Goal: Task Accomplishment & Management: Manage account settings

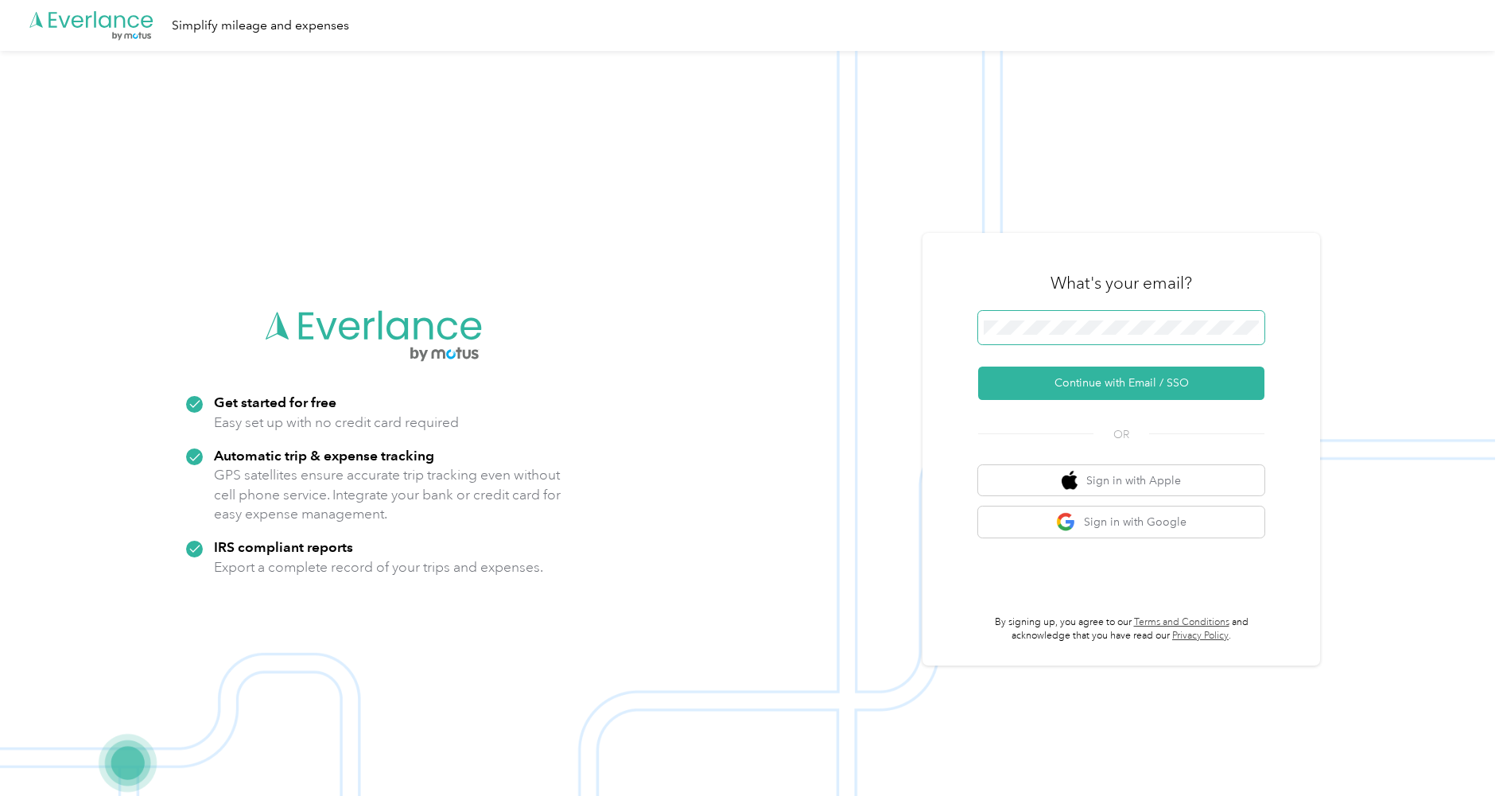
click at [1052, 311] on span at bounding box center [1121, 327] width 286 height 33
click at [1058, 373] on button "Continue with Email / SSO" at bounding box center [1121, 382] width 286 height 33
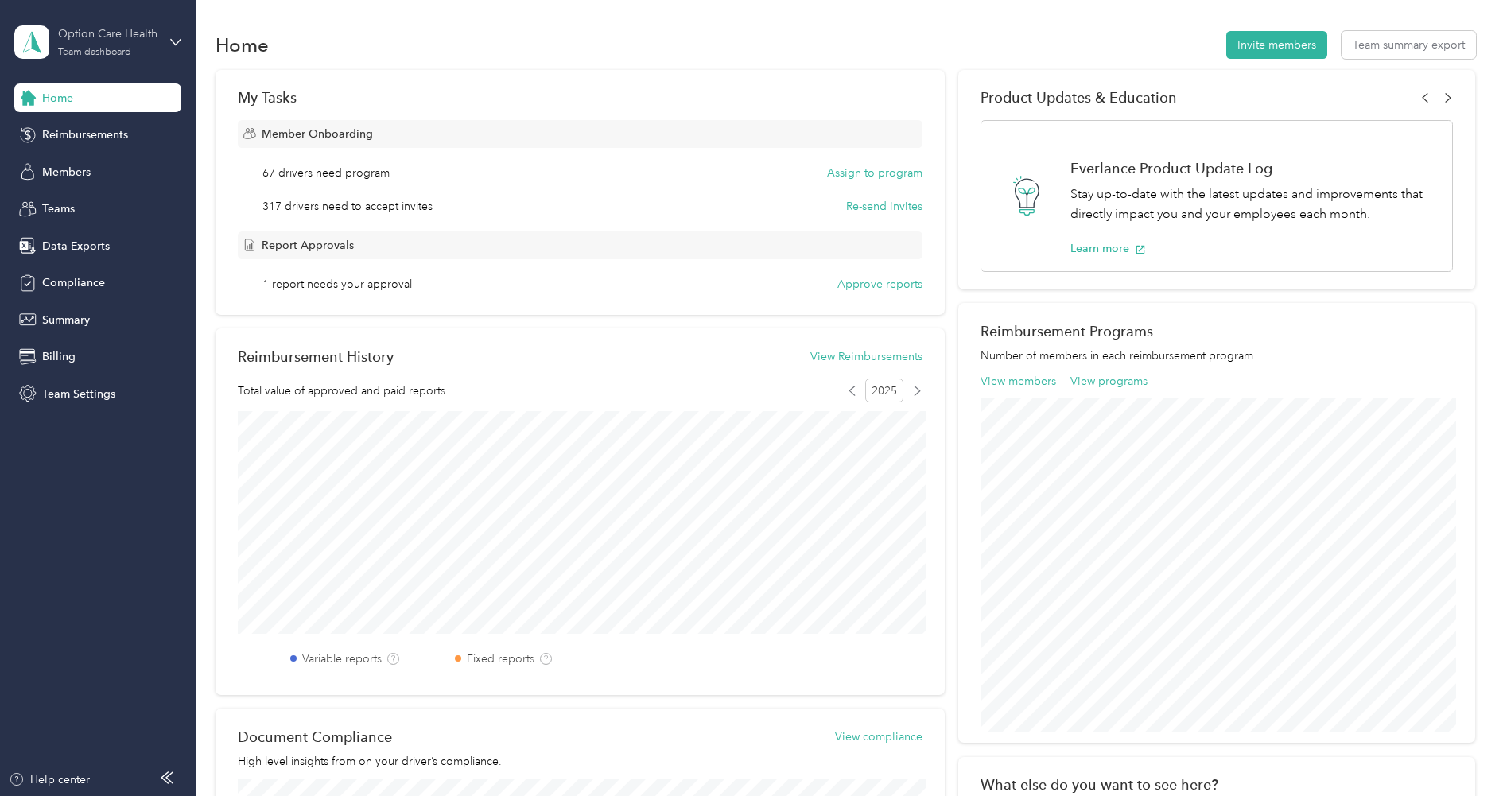
click at [106, 39] on div "Option Care Health" at bounding box center [107, 33] width 99 height 17
click at [95, 197] on div "Log out" at bounding box center [181, 203] width 312 height 28
